Goal: Register for event/course

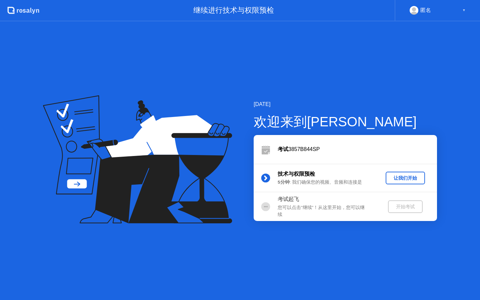
click at [400, 180] on div "让我们开始" at bounding box center [405, 178] width 34 height 6
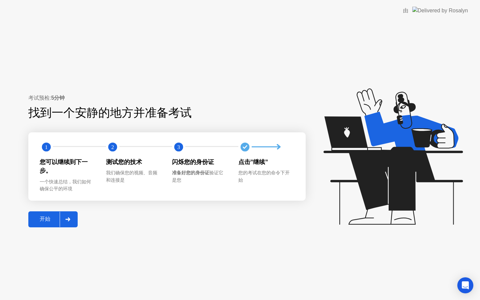
click at [32, 225] on button "开始" at bounding box center [52, 219] width 49 height 16
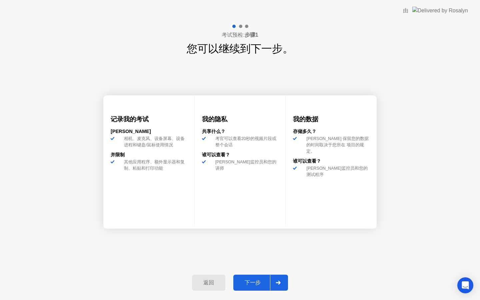
click at [245, 286] on div "下一步" at bounding box center [252, 282] width 35 height 7
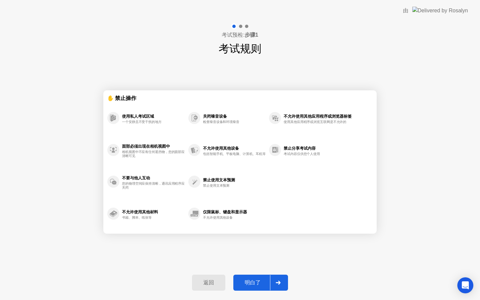
click at [253, 284] on div "明白了" at bounding box center [252, 282] width 35 height 7
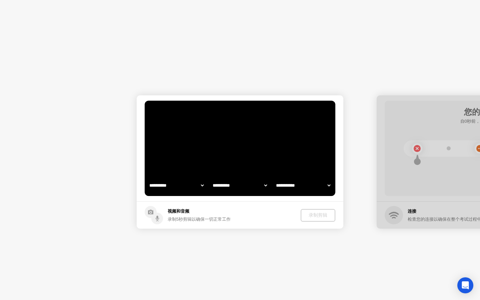
select select "**********"
select select "*******"
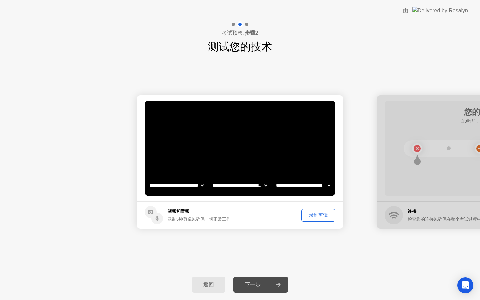
click at [310, 217] on div "录制剪辑" at bounding box center [318, 215] width 29 height 6
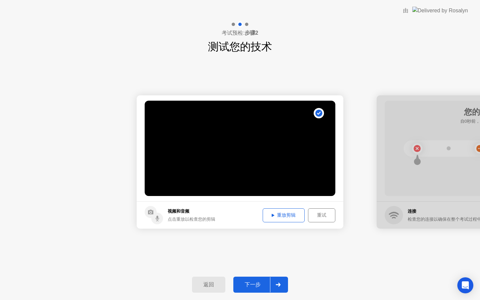
click at [284, 212] on div "重放剪辑" at bounding box center [283, 215] width 37 height 6
click at [285, 212] on div "重放剪辑" at bounding box center [283, 215] width 37 height 6
click at [264, 280] on button "下一步" at bounding box center [260, 285] width 55 height 16
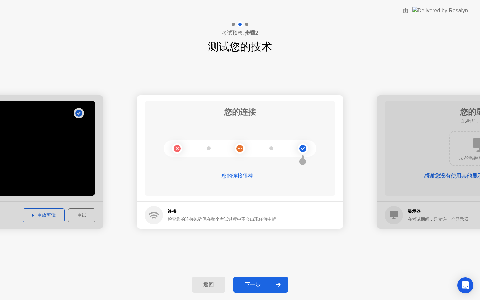
click at [257, 279] on button "下一步" at bounding box center [260, 285] width 55 height 16
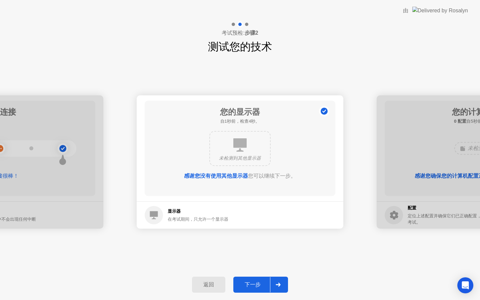
click at [257, 279] on button "下一步" at bounding box center [260, 285] width 55 height 16
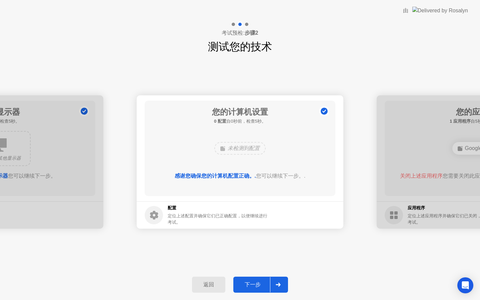
click at [257, 279] on button "下一步" at bounding box center [260, 285] width 55 height 16
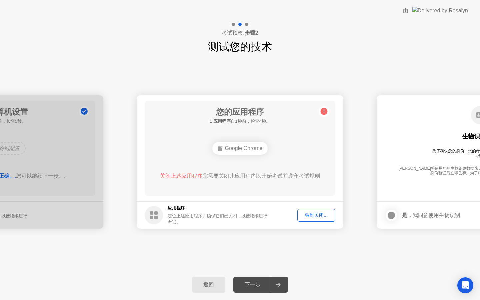
click at [320, 213] on div "强制关闭..." at bounding box center [316, 215] width 33 height 6
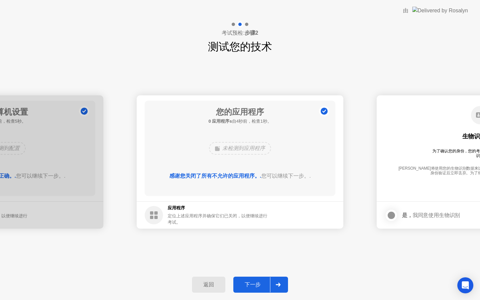
click at [249, 286] on div "下一步" at bounding box center [252, 284] width 35 height 7
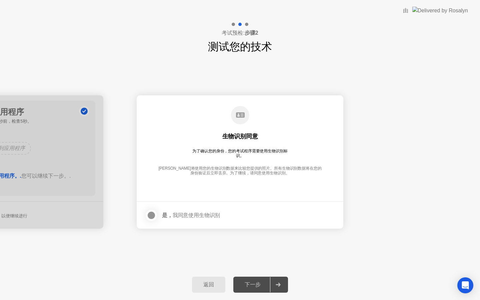
click at [155, 218] on div at bounding box center [151, 215] width 8 height 8
click at [259, 288] on div "下一步" at bounding box center [252, 284] width 35 height 7
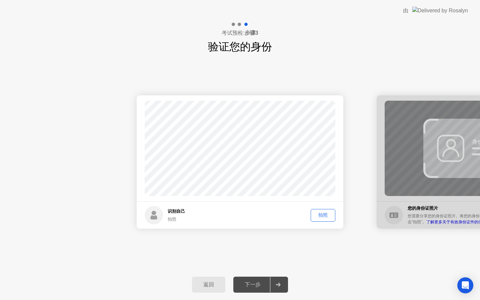
click at [322, 217] on div "拍照" at bounding box center [323, 215] width 20 height 6
click at [262, 284] on div "下一步" at bounding box center [252, 284] width 35 height 7
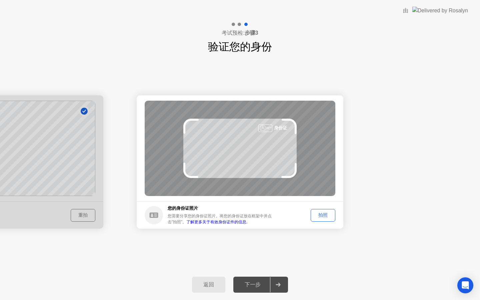
click at [324, 219] on button "拍照" at bounding box center [323, 215] width 25 height 13
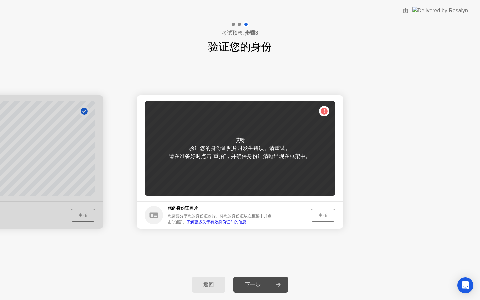
click at [324, 220] on button "重拍" at bounding box center [323, 215] width 25 height 13
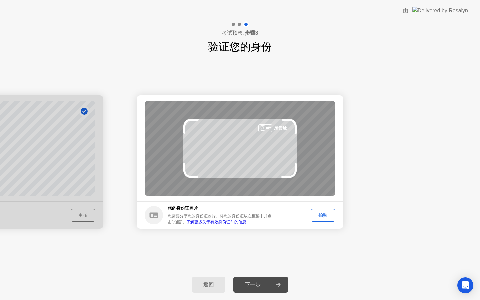
click at [324, 221] on button "拍照" at bounding box center [323, 215] width 25 height 13
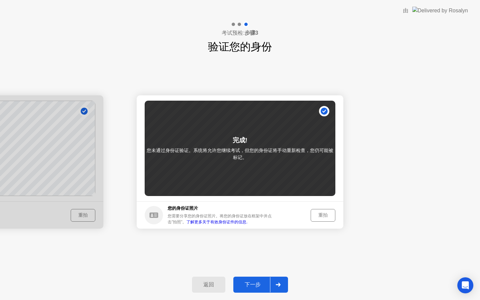
click at [243, 282] on div "下一步" at bounding box center [252, 284] width 35 height 7
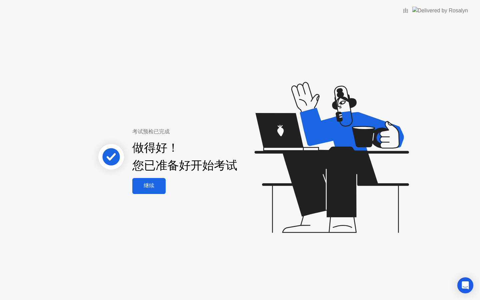
click at [147, 186] on div "继续" at bounding box center [148, 185] width 29 height 7
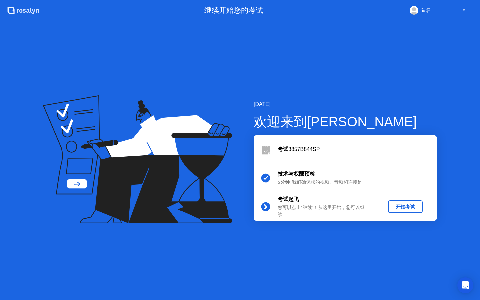
click at [411, 207] on div "开始考试" at bounding box center [405, 207] width 29 height 6
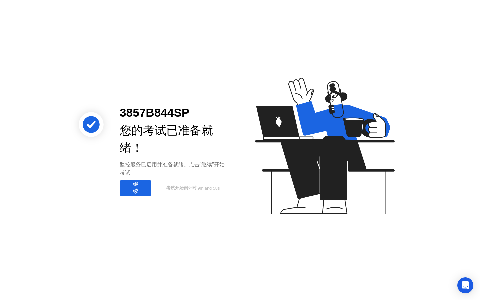
click at [138, 186] on div "继续" at bounding box center [136, 188] width 28 height 14
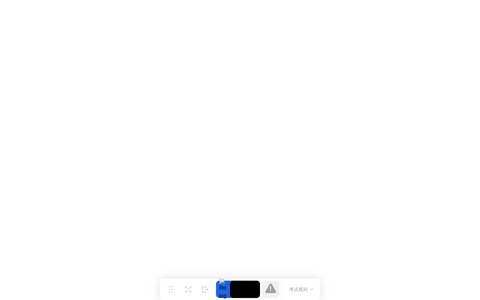
click at [312, 288] on button "考试规则" at bounding box center [301, 289] width 28 height 7
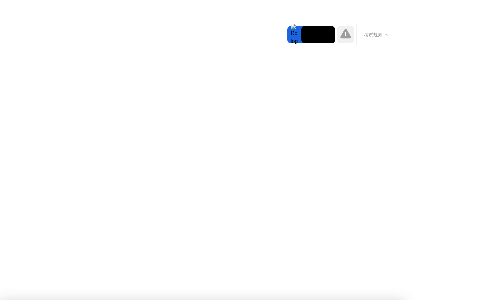
click at [384, 33] on button "考试规则" at bounding box center [376, 34] width 28 height 7
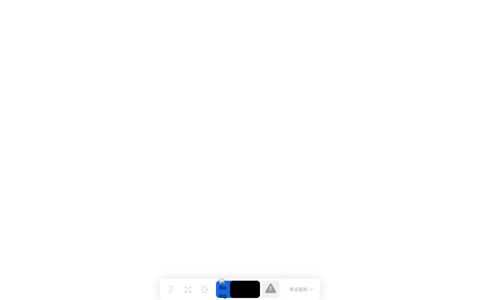
click at [243, 295] on video at bounding box center [245, 289] width 30 height 17
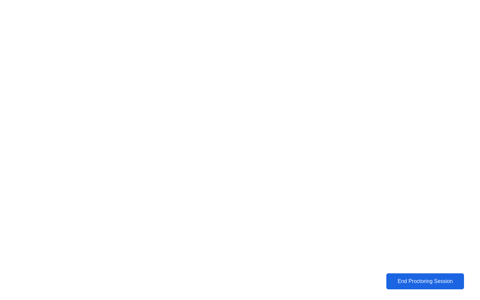
click at [423, 275] on button "End Proctoring Session" at bounding box center [425, 281] width 78 height 16
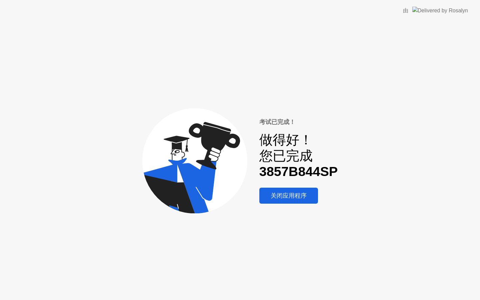
click at [295, 194] on div "关闭应用程序" at bounding box center [288, 196] width 55 height 8
